Goal: Task Accomplishment & Management: Manage account settings

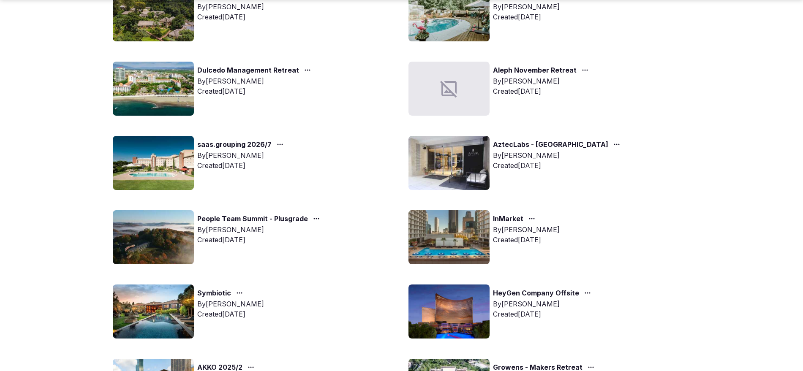
scroll to position [148, 0]
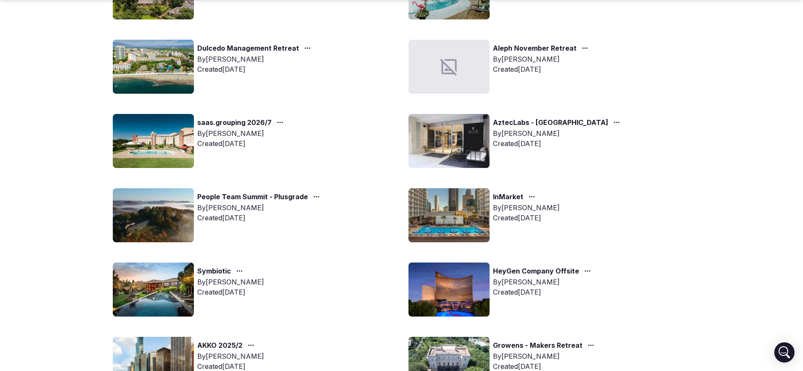
click at [208, 273] on link "Symbiotic" at bounding box center [214, 271] width 34 height 11
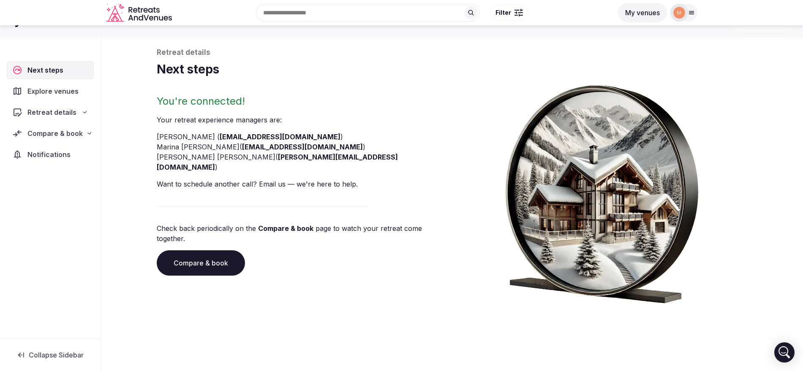
scroll to position [32, 0]
click at [76, 113] on span "Compare & book" at bounding box center [54, 113] width 55 height 10
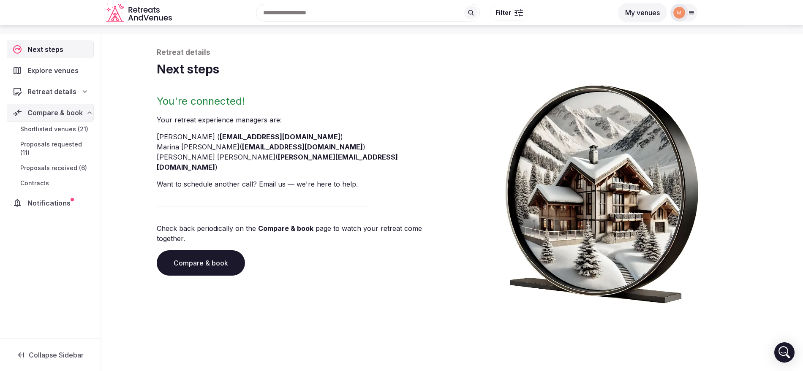
click at [82, 141] on span "Proposals requested (11)" at bounding box center [55, 148] width 70 height 17
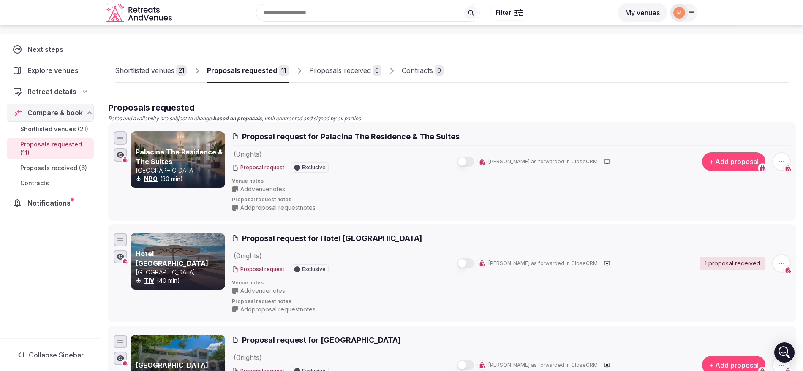
click at [403, 152] on div "( 0 night s ) Proposal request Exclusive [PERSON_NAME] as forwarded in CloseCRM" at bounding box center [457, 161] width 451 height 25
